Goal: Task Accomplishment & Management: Use online tool/utility

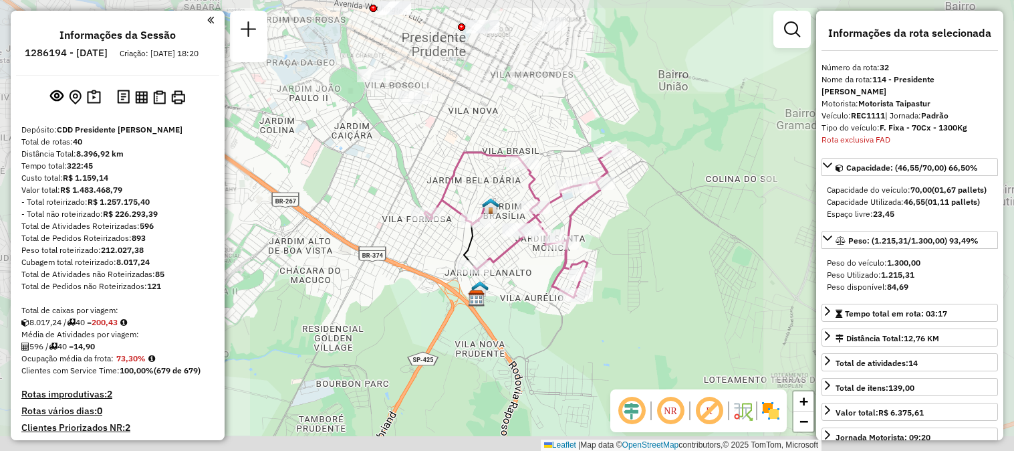
select select "**********"
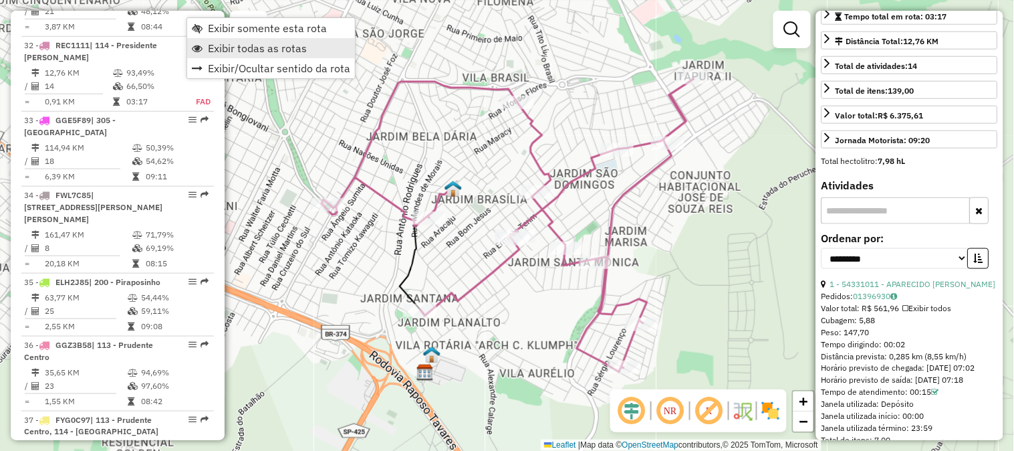
click at [215, 43] on span "Exibir todas as rotas" at bounding box center [257, 48] width 99 height 11
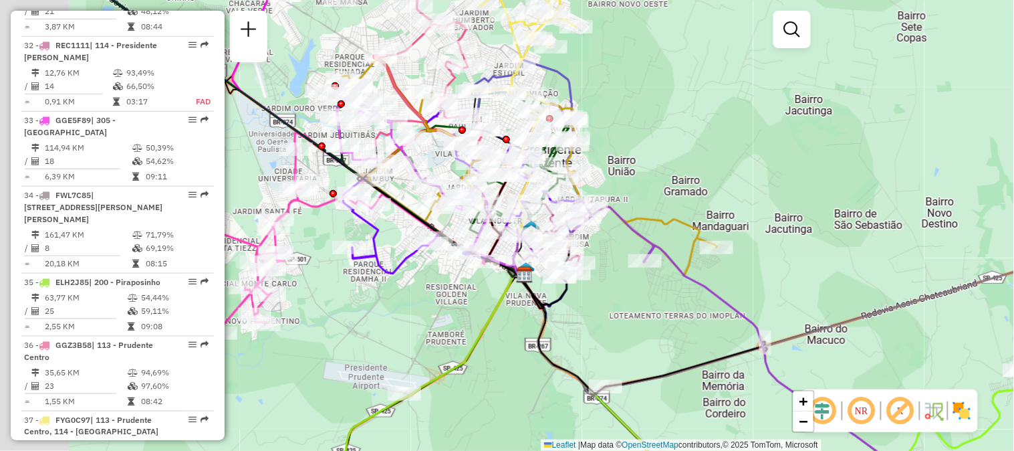
drag, startPoint x: 388, startPoint y: 269, endPoint x: 534, endPoint y: 292, distance: 147.0
click at [534, 292] on div "Janela de atendimento Grade de atendimento Capacidade Transportadoras Veículos …" at bounding box center [507, 225] width 1014 height 451
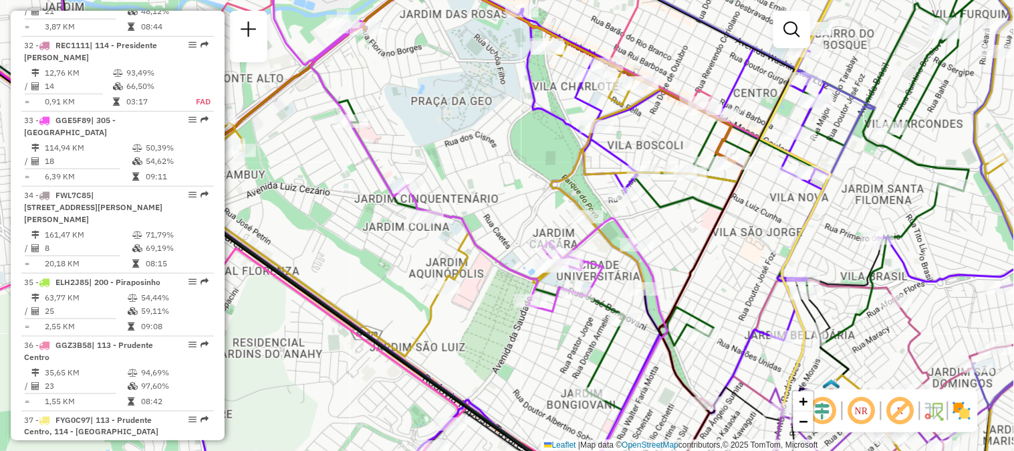
drag, startPoint x: 511, startPoint y: 168, endPoint x: 508, endPoint y: 213, distance: 44.2
click at [508, 213] on div "Janela de atendimento Grade de atendimento Capacidade Transportadoras Veículos …" at bounding box center [507, 225] width 1014 height 451
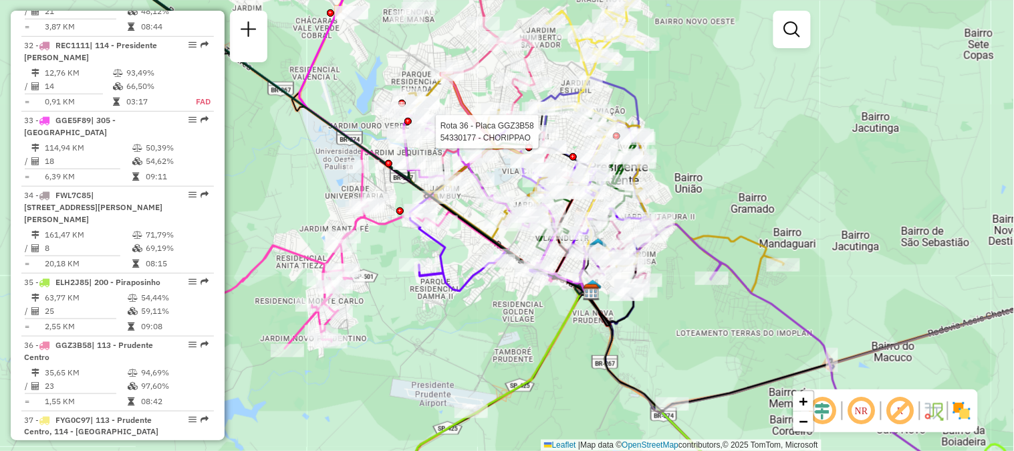
scroll to position [778, 0]
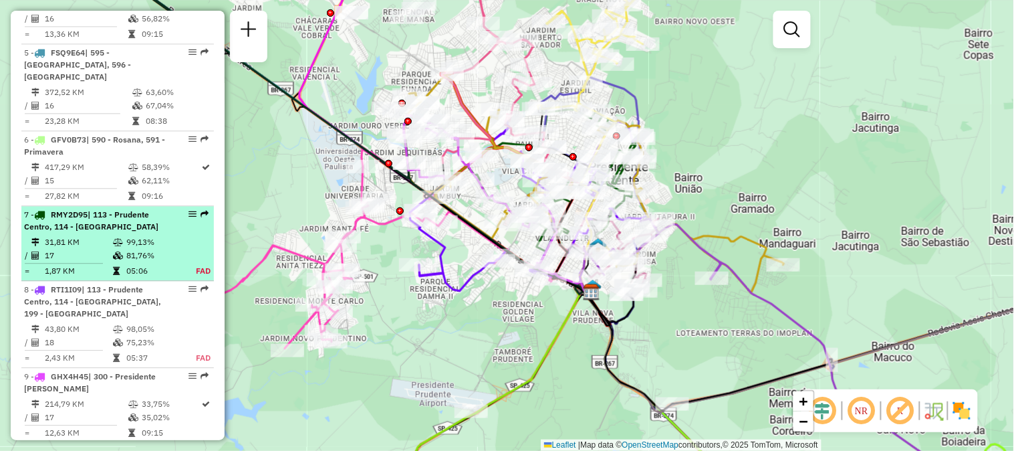
select select "**********"
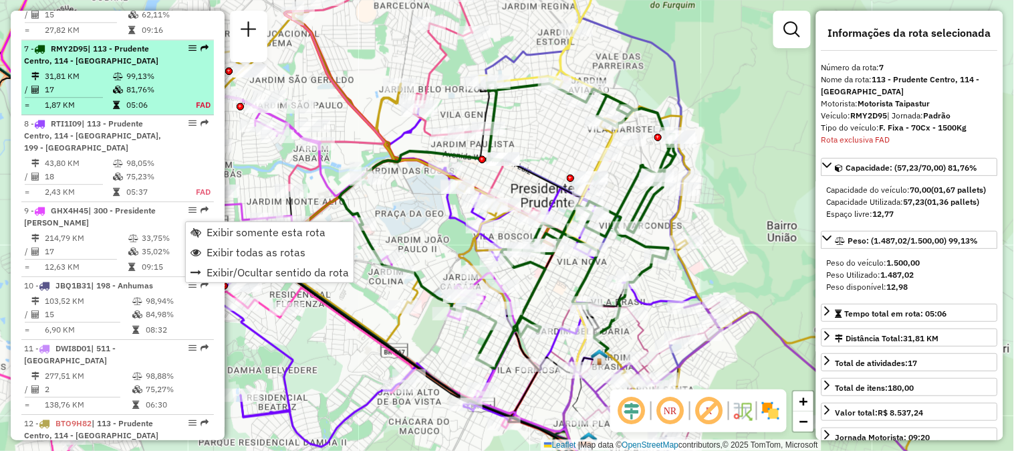
scroll to position [984, 0]
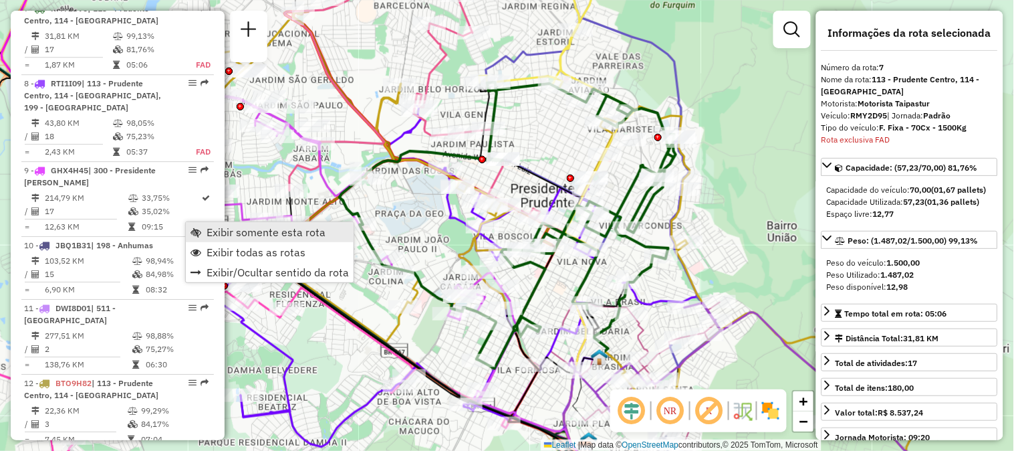
click at [216, 227] on span "Exibir somente esta rota" at bounding box center [266, 232] width 119 height 11
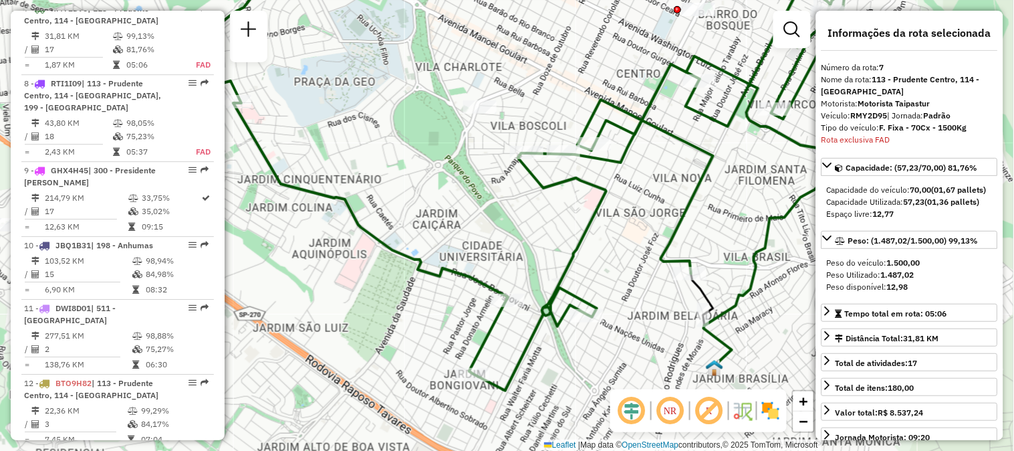
drag, startPoint x: 512, startPoint y: 302, endPoint x: 544, endPoint y: 214, distance: 93.7
click at [544, 214] on div "Janela de atendimento Grade de atendimento Capacidade Transportadoras Veículos …" at bounding box center [507, 225] width 1014 height 451
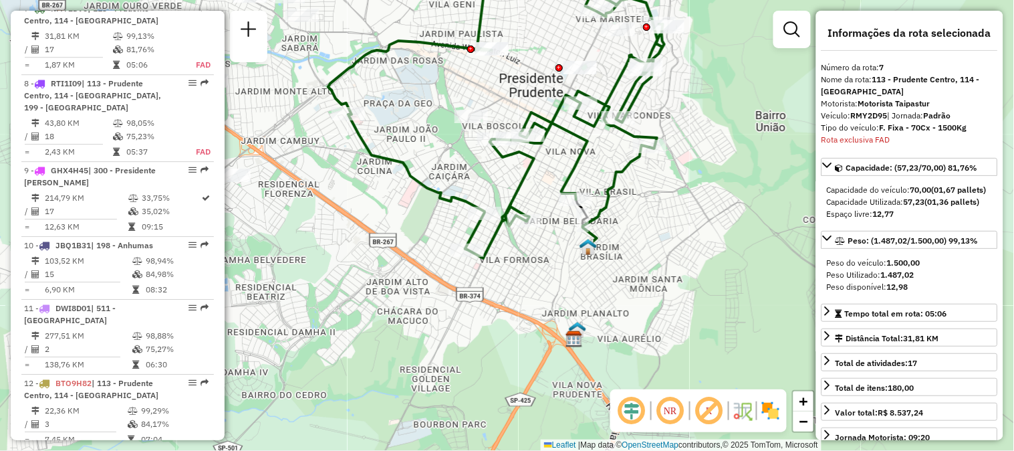
drag, startPoint x: 612, startPoint y: 303, endPoint x: 546, endPoint y: 237, distance: 93.6
click at [546, 237] on div "Janela de atendimento Grade de atendimento Capacidade Transportadoras Veículos …" at bounding box center [507, 225] width 1014 height 451
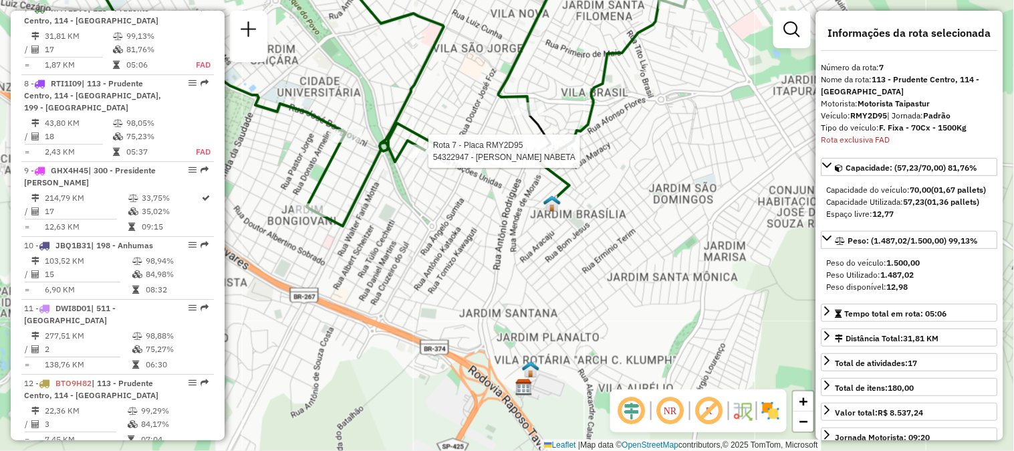
drag, startPoint x: 626, startPoint y: 279, endPoint x: 590, endPoint y: 263, distance: 39.5
click at [590, 263] on div "Rota 7 - Placa RMY2D95 54322947 - [PERSON_NAME] NABETA Janela de atendimento Gr…" at bounding box center [507, 225] width 1014 height 451
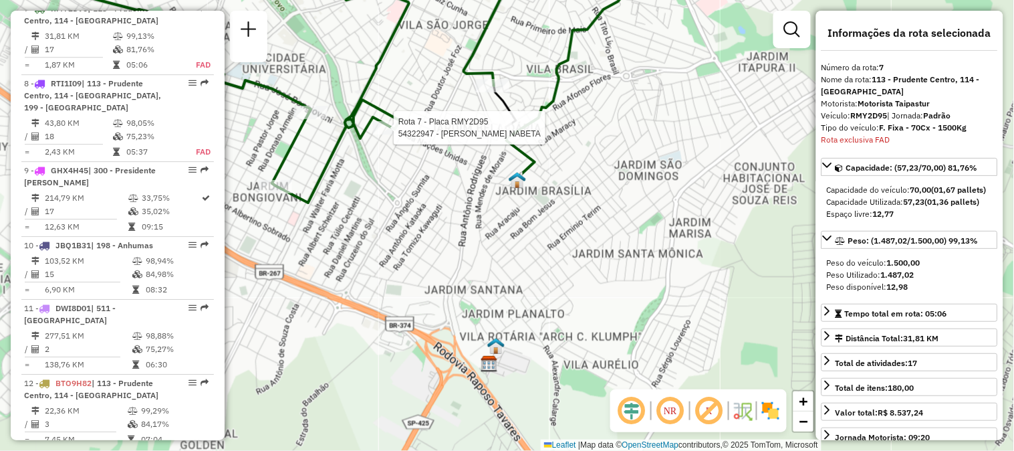
drag, startPoint x: 565, startPoint y: 262, endPoint x: 528, endPoint y: 239, distance: 43.6
click at [528, 239] on div "Rota 7 - Placa RMY2D95 54322947 - [PERSON_NAME] NABETA Janela de atendimento Gr…" at bounding box center [507, 225] width 1014 height 451
click at [515, 186] on img at bounding box center [515, 178] width 17 height 17
